Goal: Find specific fact: Find specific fact

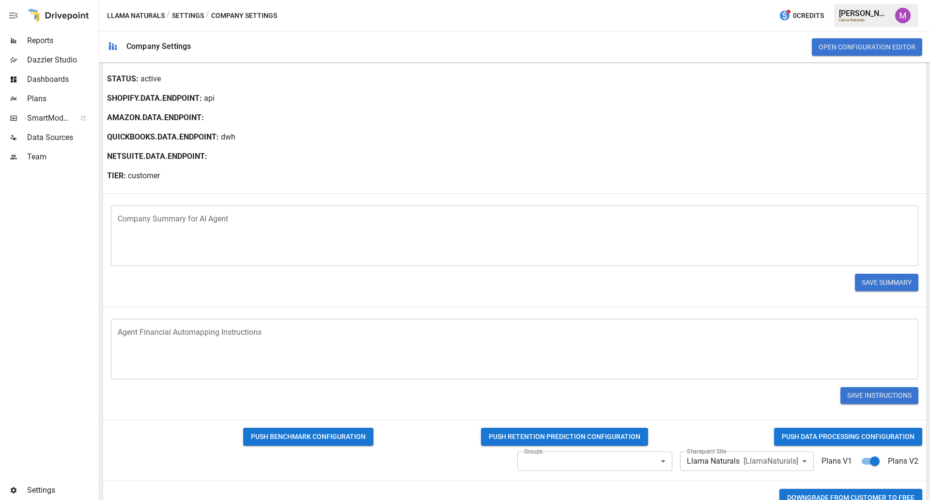
scroll to position [290, 0]
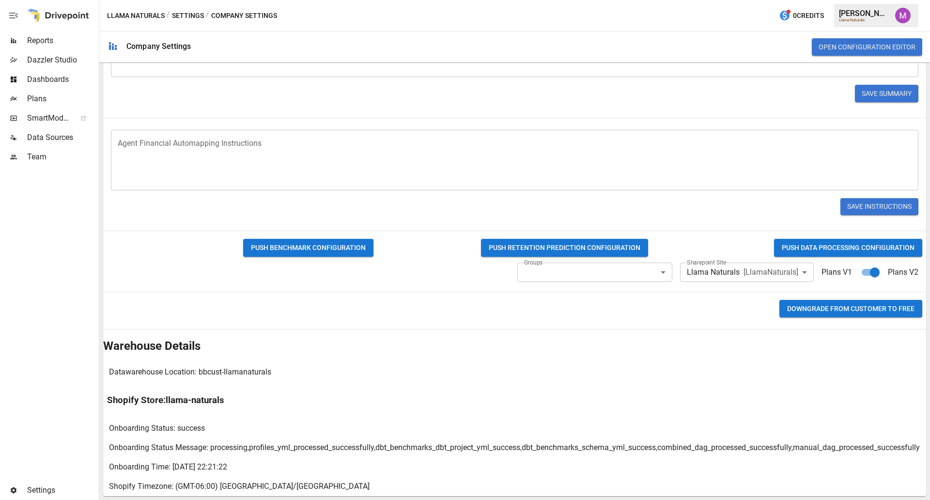
click at [54, 100] on span "Plans" at bounding box center [62, 99] width 70 height 12
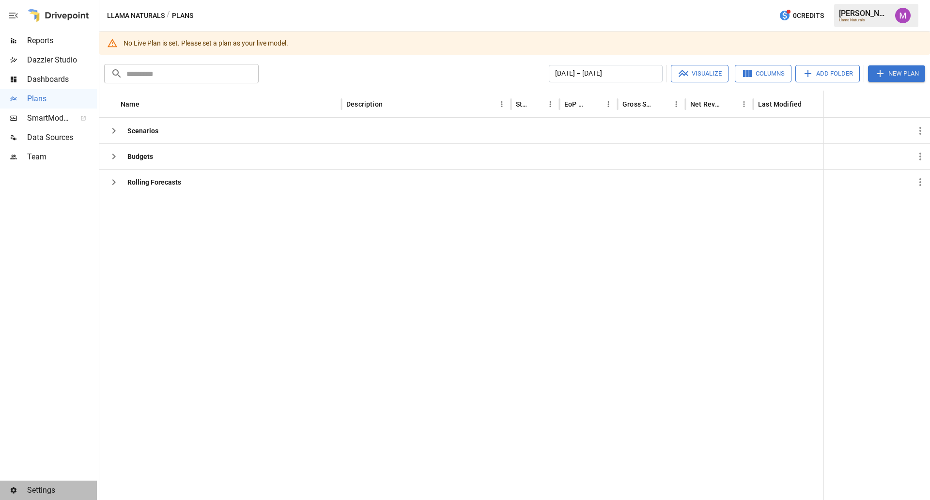
click at [26, 494] on div "Settings" at bounding box center [48, 489] width 97 height 19
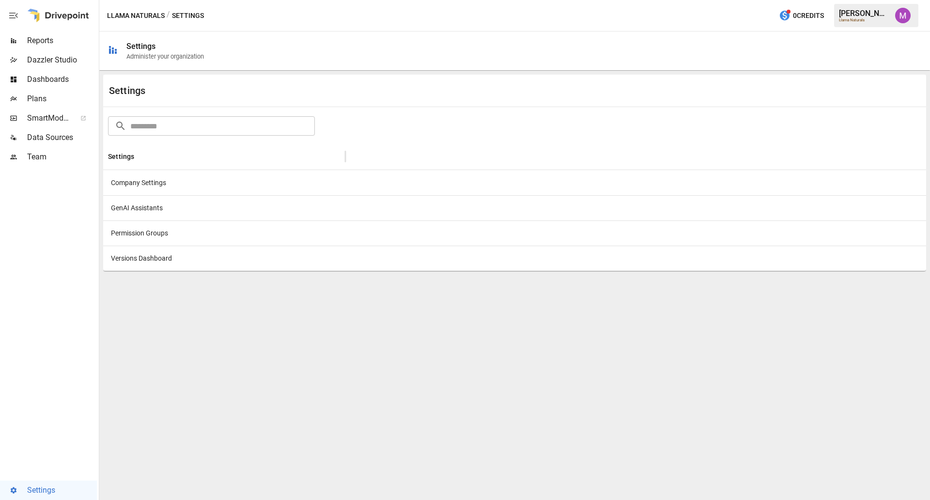
click at [144, 178] on div "Company Settings" at bounding box center [224, 182] width 242 height 25
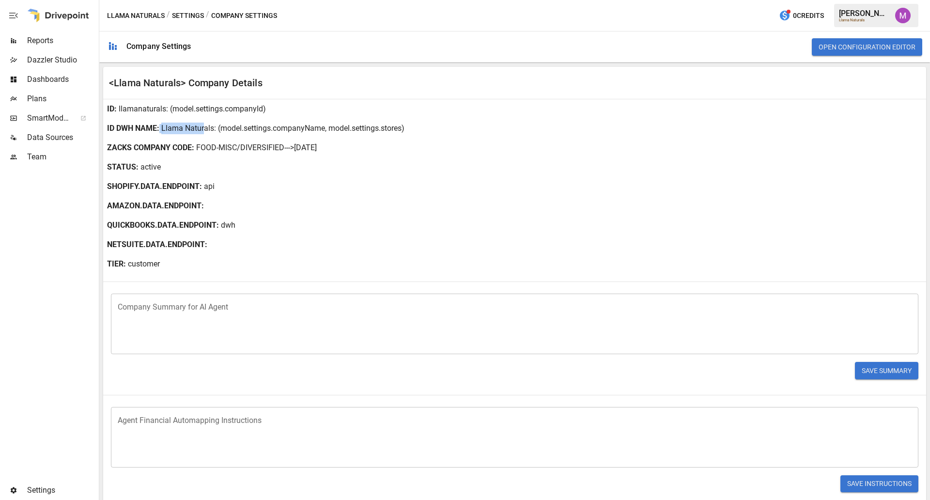
drag, startPoint x: 160, startPoint y: 128, endPoint x: 203, endPoint y: 129, distance: 43.1
click at [203, 129] on div "ID DWH NAME : Llama Naturals : (model.settings.companyName, model.settings.stor…" at bounding box center [514, 128] width 823 height 19
click at [170, 112] on p ": (model.settings.companyId)" at bounding box center [216, 109] width 100 height 12
click at [163, 108] on div "ID : llamanaturals : (model.settings.companyId)" at bounding box center [514, 108] width 823 height 19
click at [163, 108] on p "llamanaturals" at bounding box center [142, 109] width 47 height 12
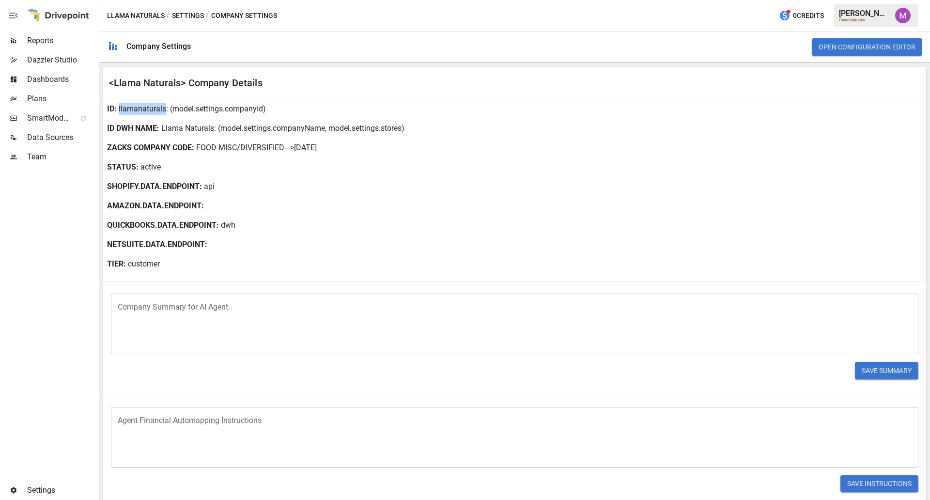
drag, startPoint x: 165, startPoint y: 111, endPoint x: 118, endPoint y: 109, distance: 46.5
click at [119, 109] on p "llamanaturals" at bounding box center [142, 109] width 47 height 12
copy p "llamanaturals"
drag, startPoint x: 212, startPoint y: 128, endPoint x: 162, endPoint y: 132, distance: 50.5
click at [162, 132] on p "Llama Naturals" at bounding box center [187, 129] width 53 height 12
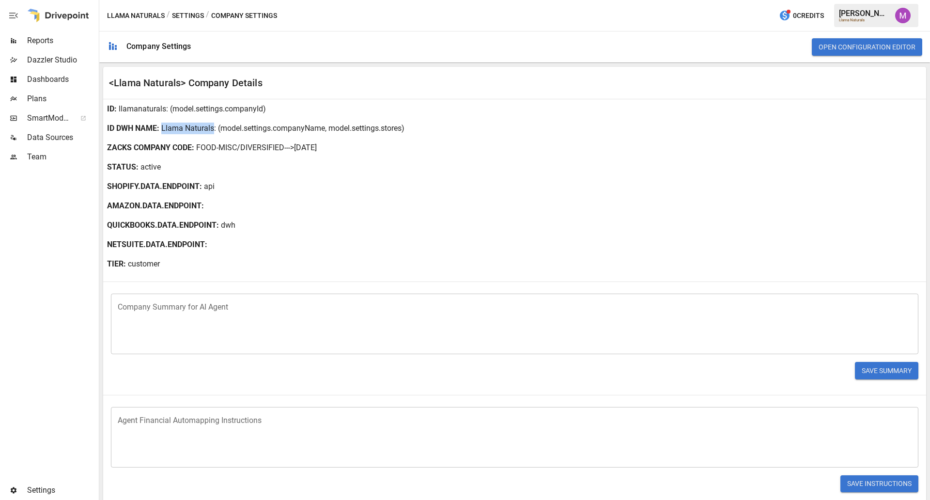
copy p "Llama Naturals"
click at [50, 94] on span "Plans" at bounding box center [62, 99] width 70 height 12
